Goal: Transaction & Acquisition: Download file/media

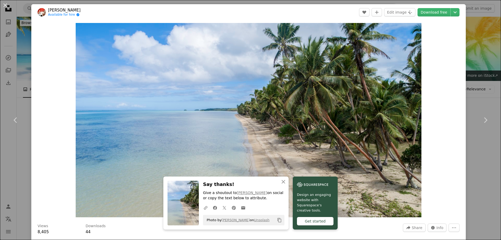
scroll to position [1148, 0]
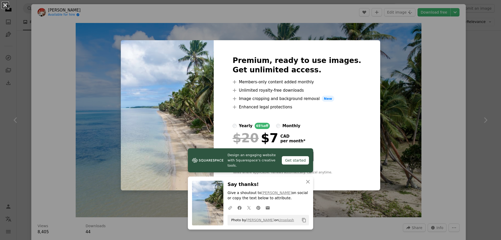
click at [5, 3] on button "An X shape" at bounding box center [5, 5] width 6 height 6
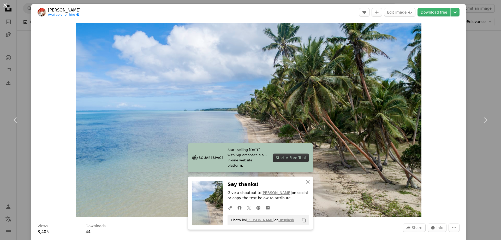
click at [4, 4] on button "An X shape" at bounding box center [5, 5] width 6 height 6
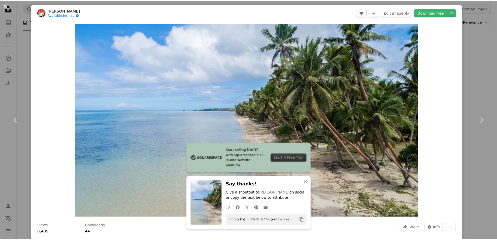
scroll to position [1147, 0]
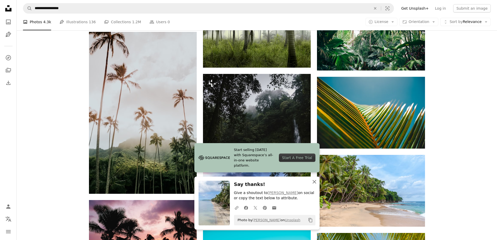
click at [314, 182] on icon "button" at bounding box center [314, 182] width 4 height 4
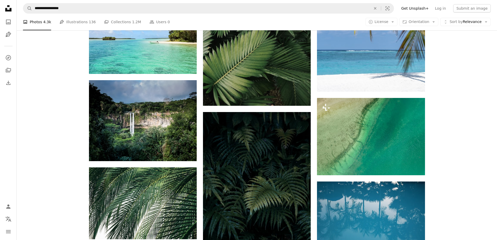
scroll to position [1949, 0]
